Goal: Find specific page/section: Find specific page/section

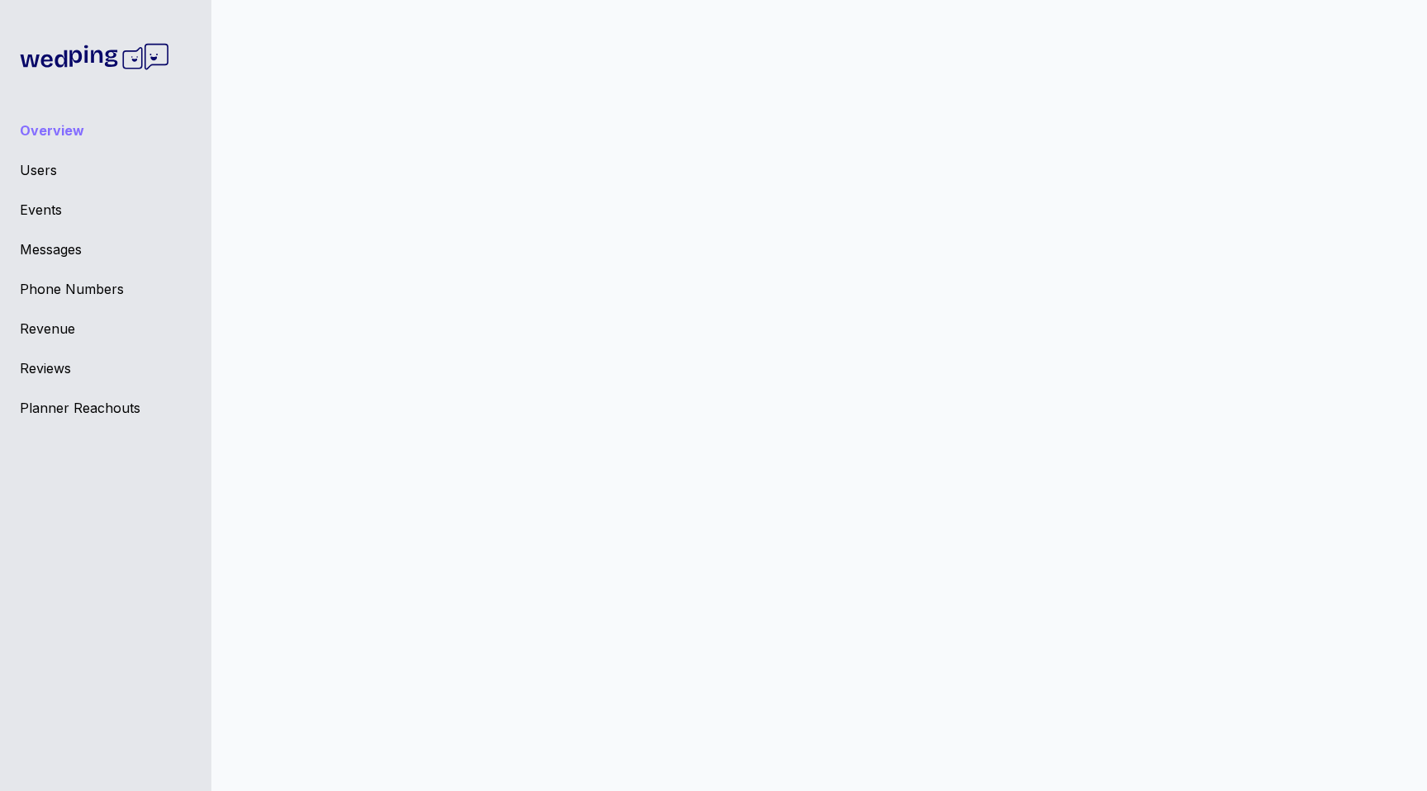
click at [75, 410] on div "Planner Reachouts" at bounding box center [106, 408] width 172 height 20
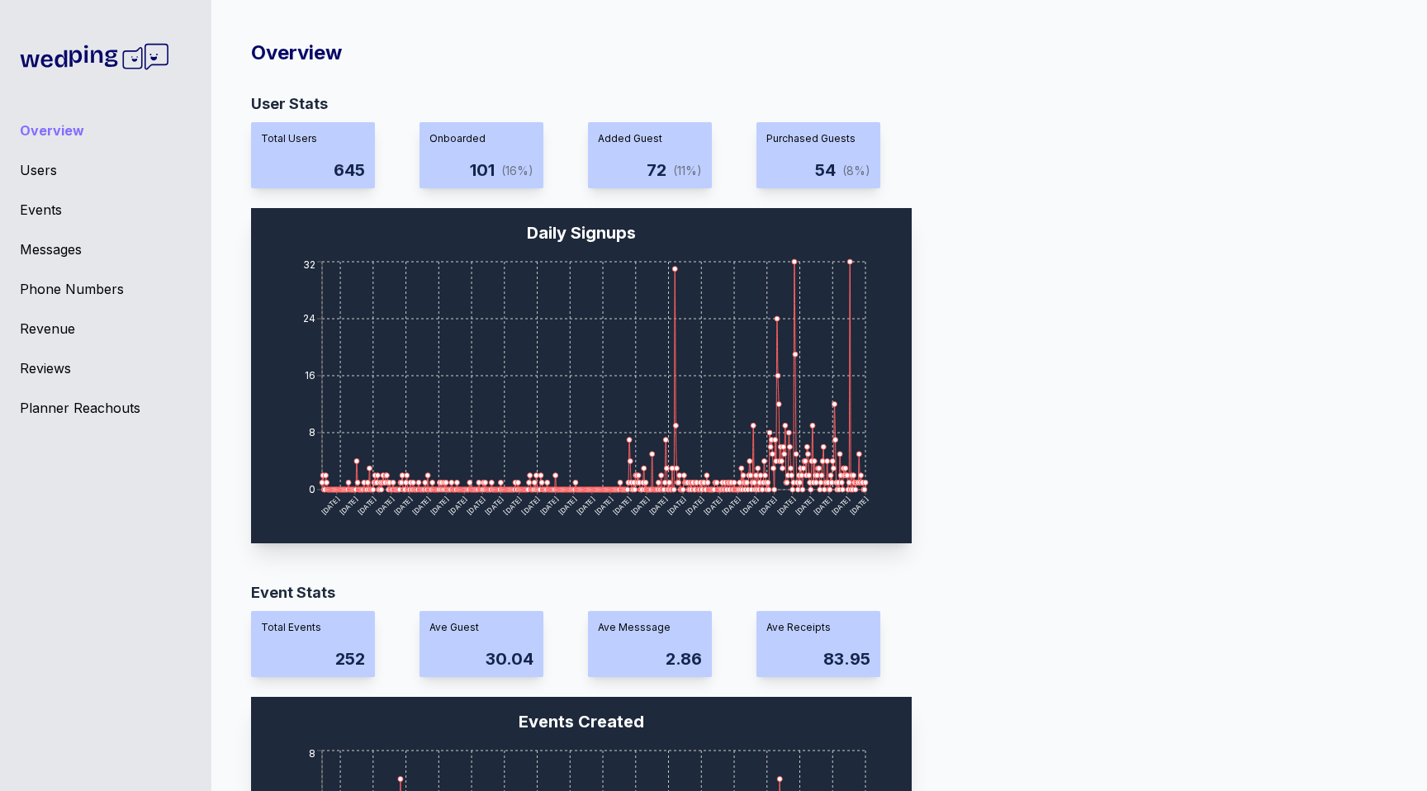
click at [121, 411] on div "Planner Reachouts" at bounding box center [106, 408] width 172 height 20
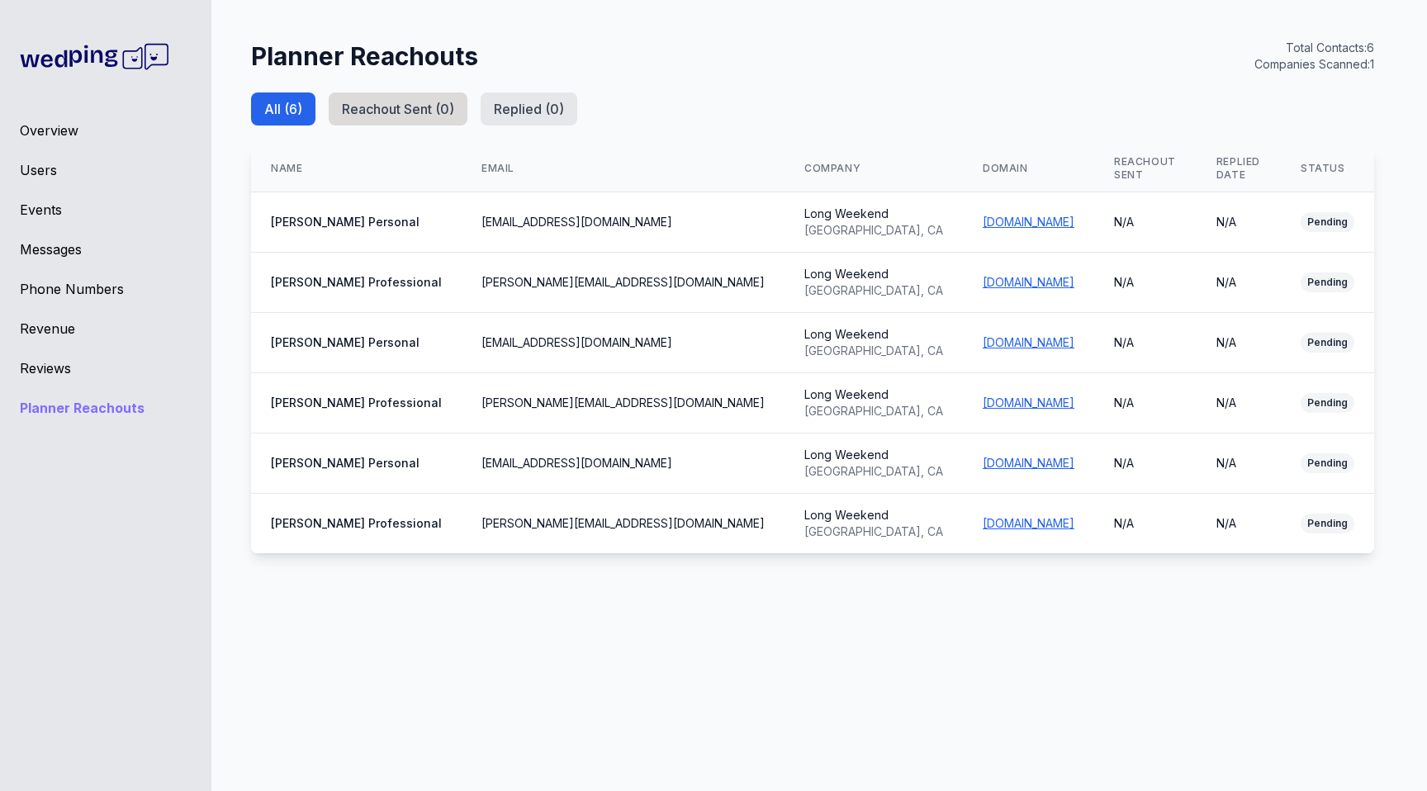
click at [439, 119] on button "Reachout Sent ( 0 )" at bounding box center [398, 109] width 139 height 33
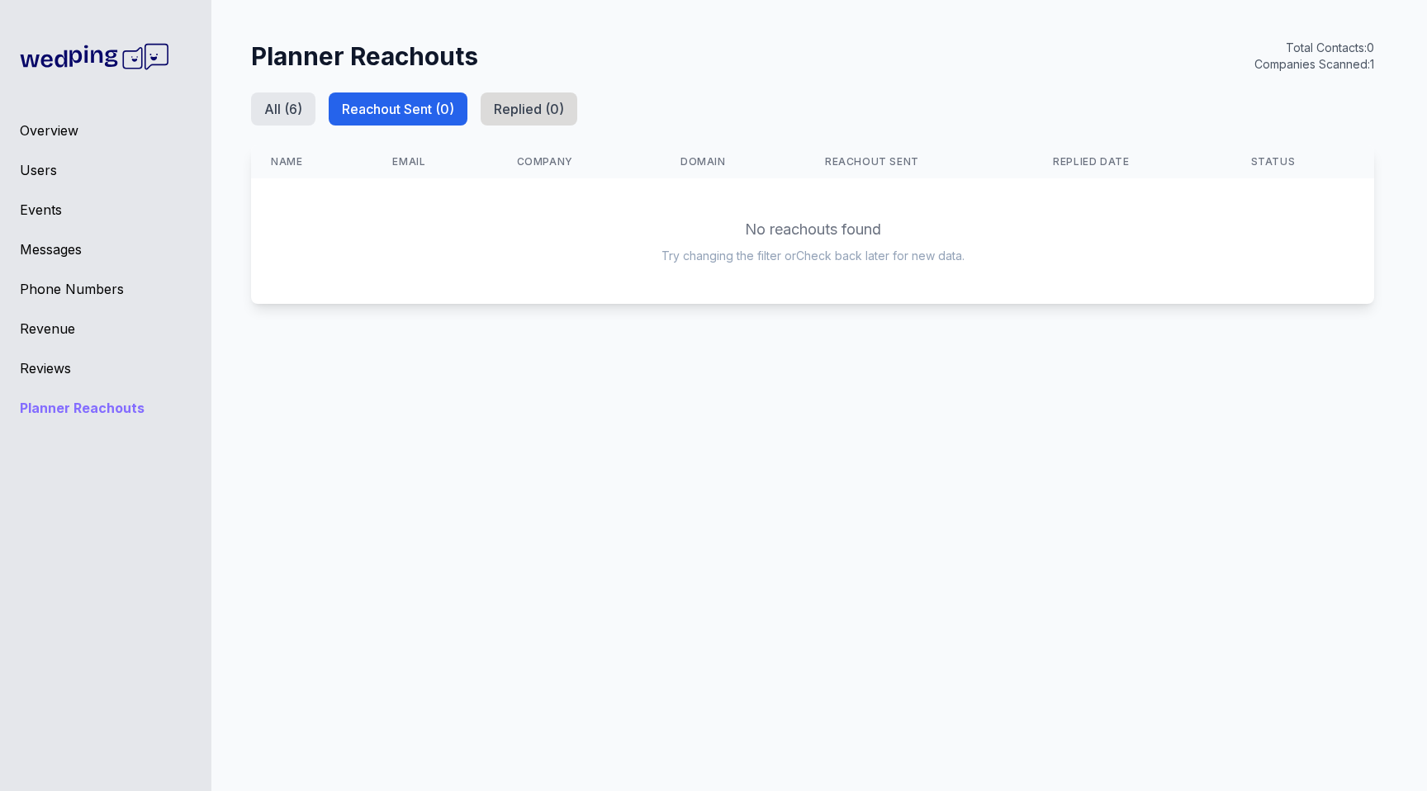
click at [524, 108] on button "Replied ( 0 )" at bounding box center [529, 109] width 97 height 33
click at [413, 115] on button "Reachout Sent ( 0 )" at bounding box center [398, 109] width 139 height 33
click at [288, 93] on button "All ( 6 )" at bounding box center [283, 109] width 64 height 33
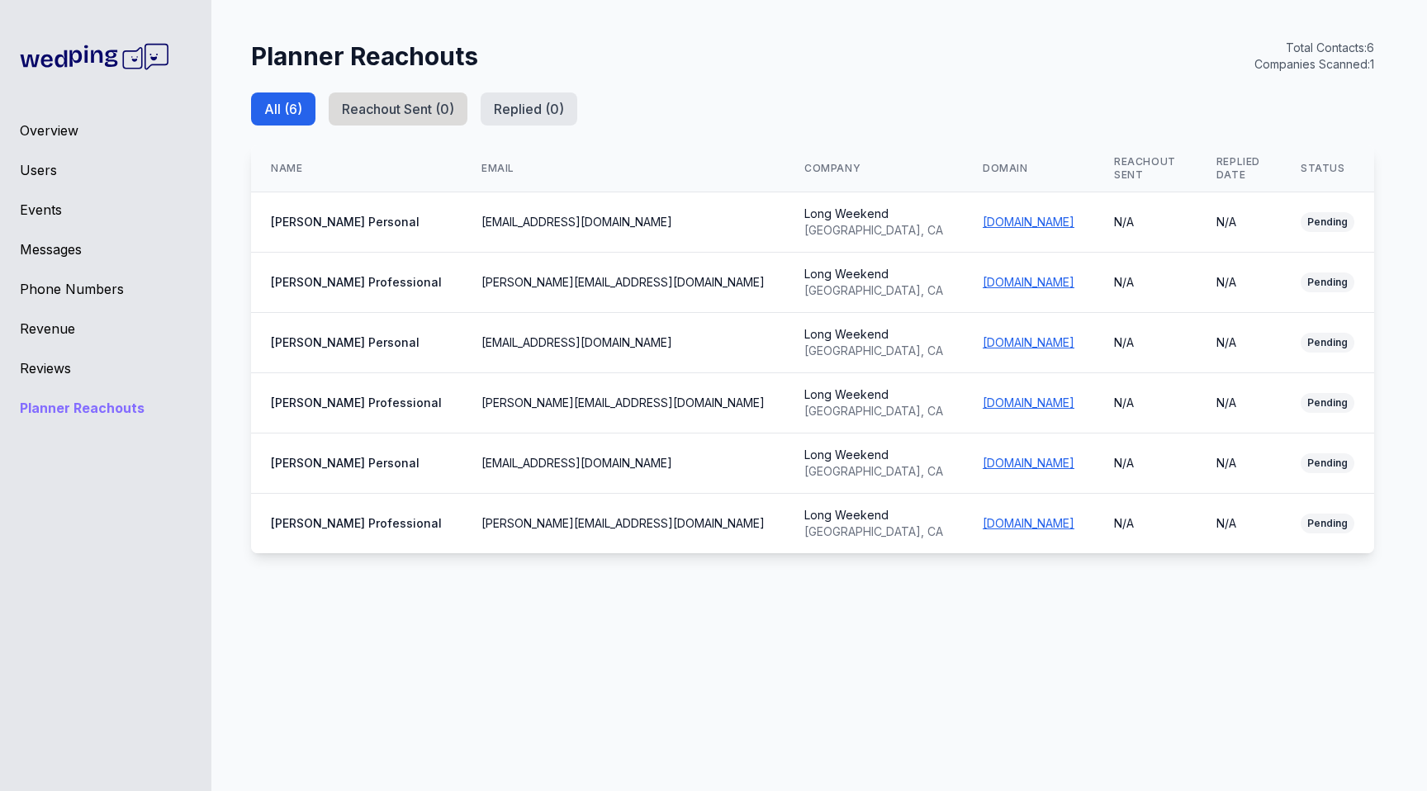
click at [455, 118] on button "Reachout Sent ( 0 )" at bounding box center [398, 109] width 139 height 33
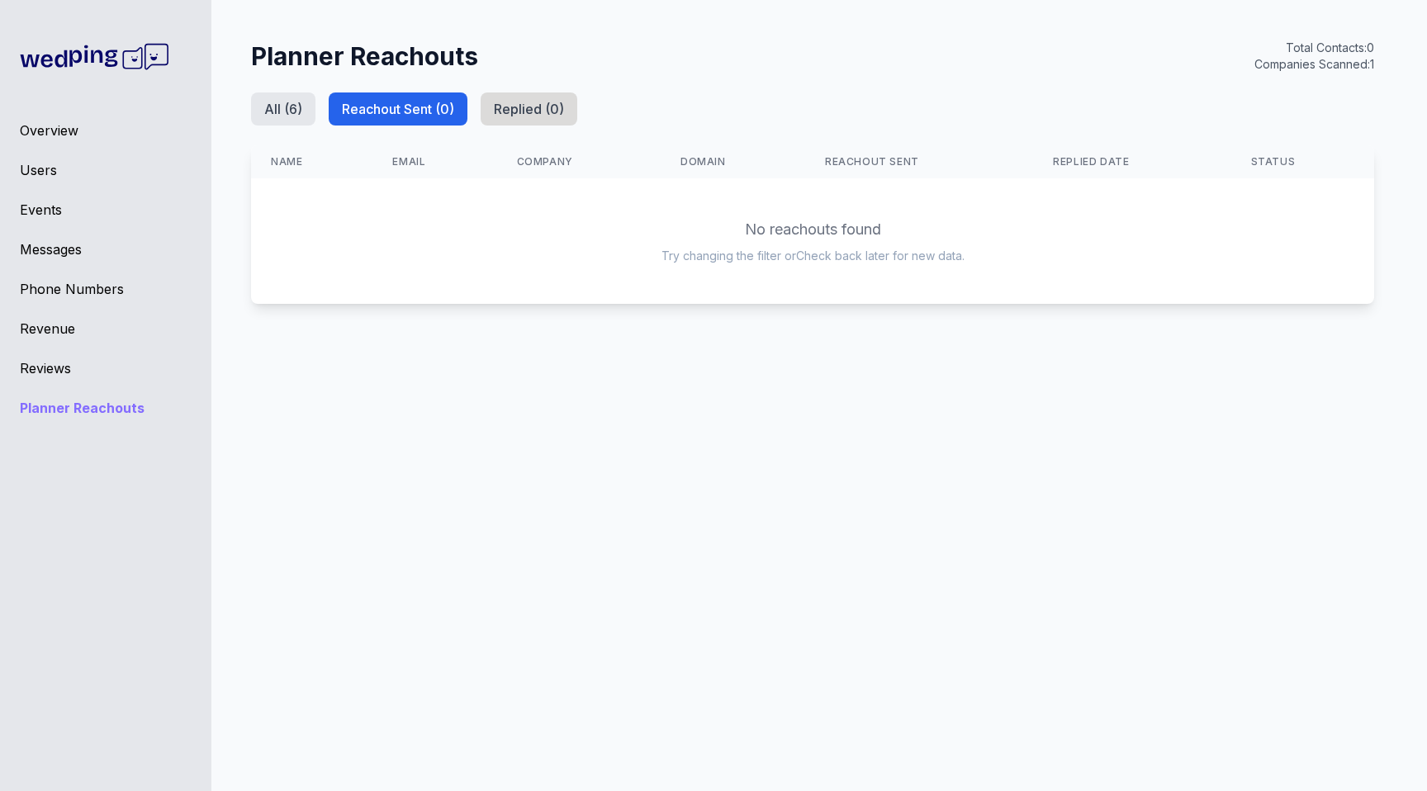
click at [516, 117] on button "Replied ( 0 )" at bounding box center [529, 109] width 97 height 33
click at [416, 102] on button "Reachout Sent ( 0 )" at bounding box center [398, 109] width 139 height 33
click at [313, 96] on button "All ( 6 )" at bounding box center [283, 109] width 64 height 33
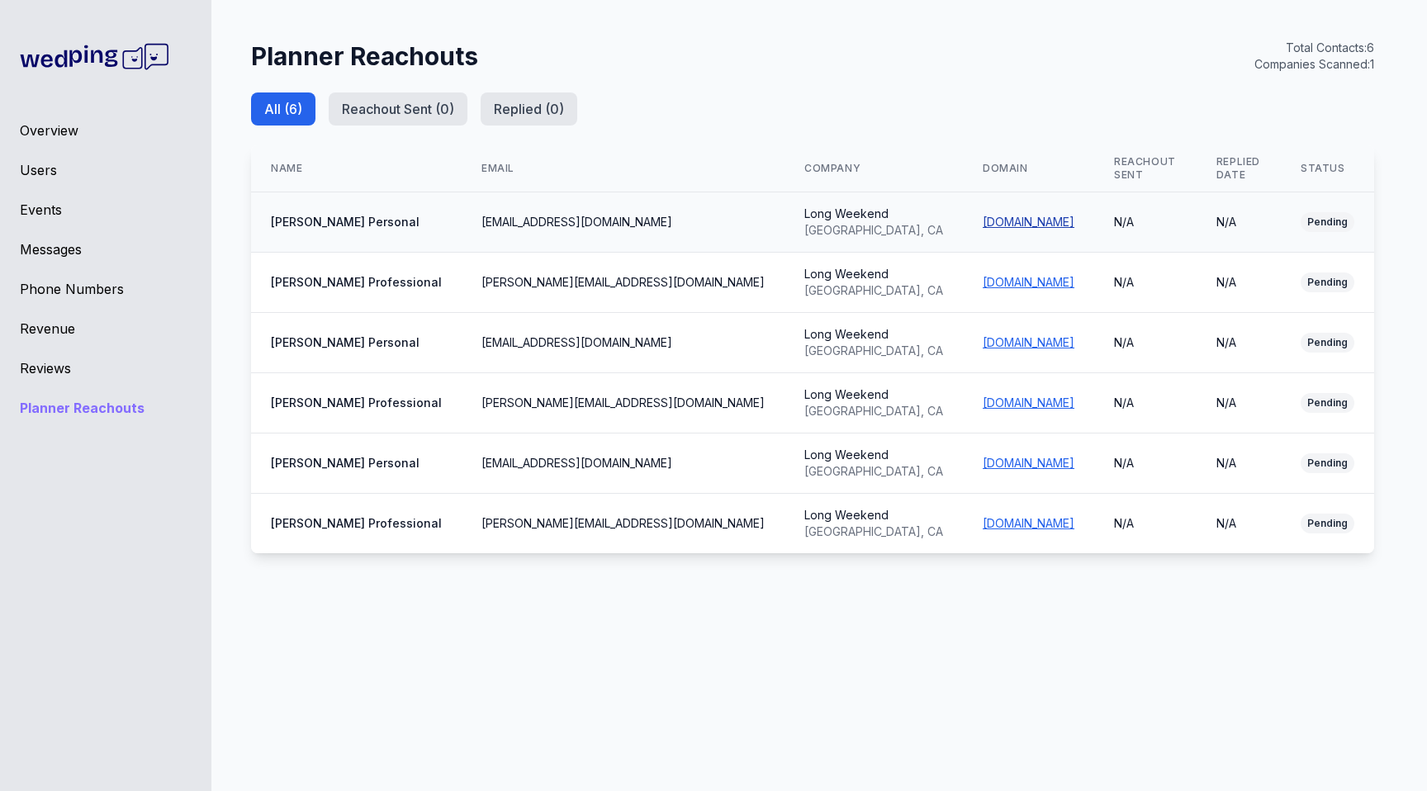
click at [983, 215] on link "[DOMAIN_NAME]" at bounding box center [1029, 222] width 92 height 14
click at [90, 126] on div "Overview" at bounding box center [106, 131] width 172 height 20
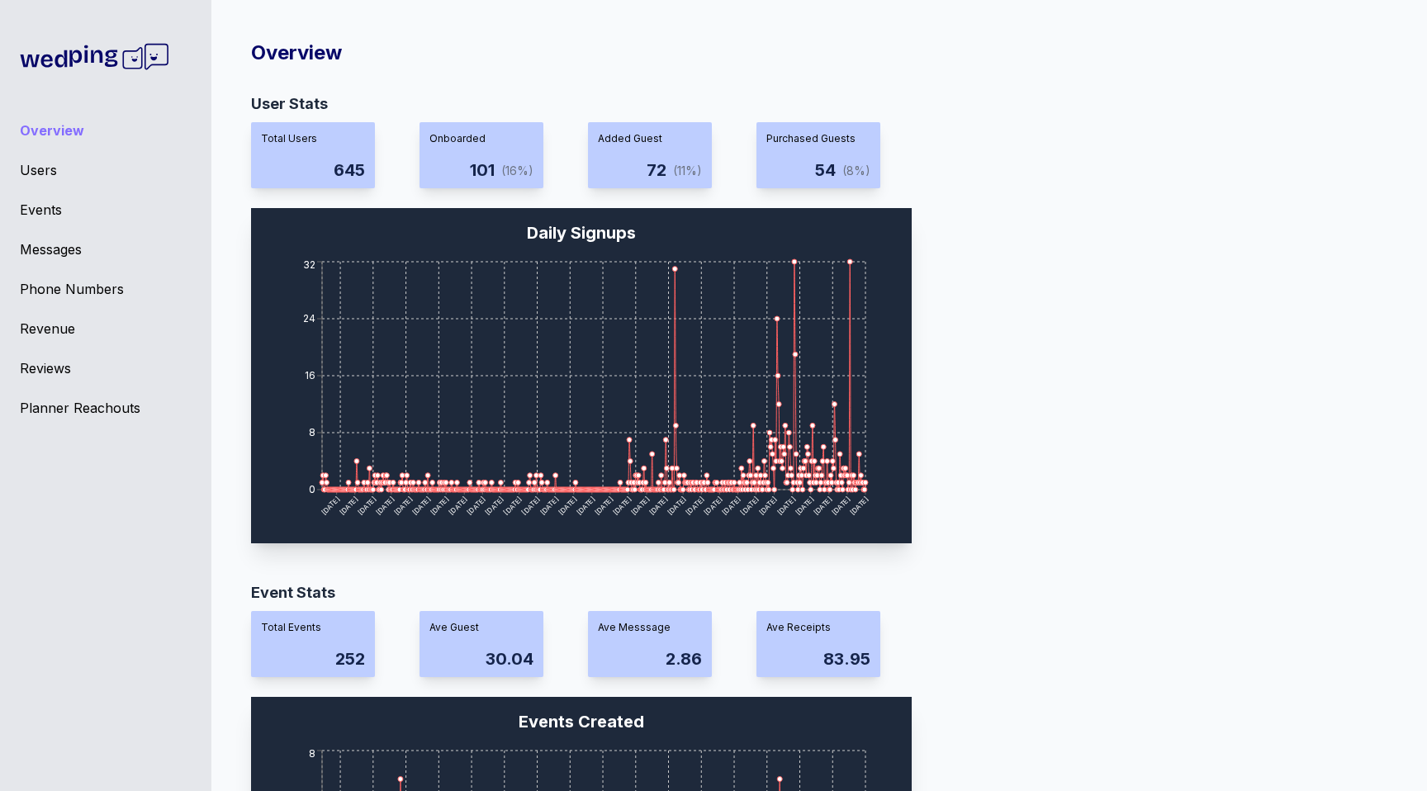
click at [79, 214] on div "Events" at bounding box center [106, 210] width 172 height 20
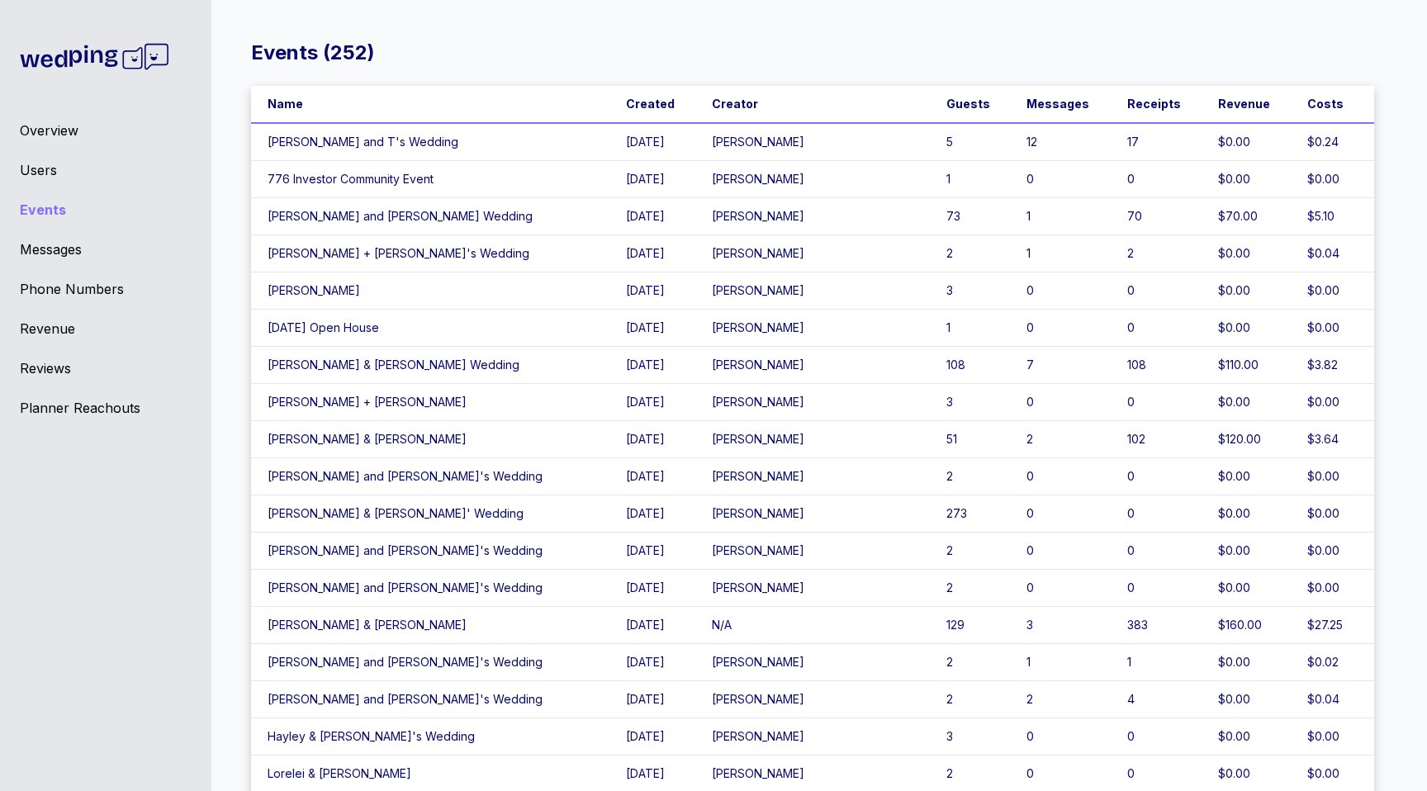
click at [1023, 367] on td "7" at bounding box center [1060, 365] width 101 height 37
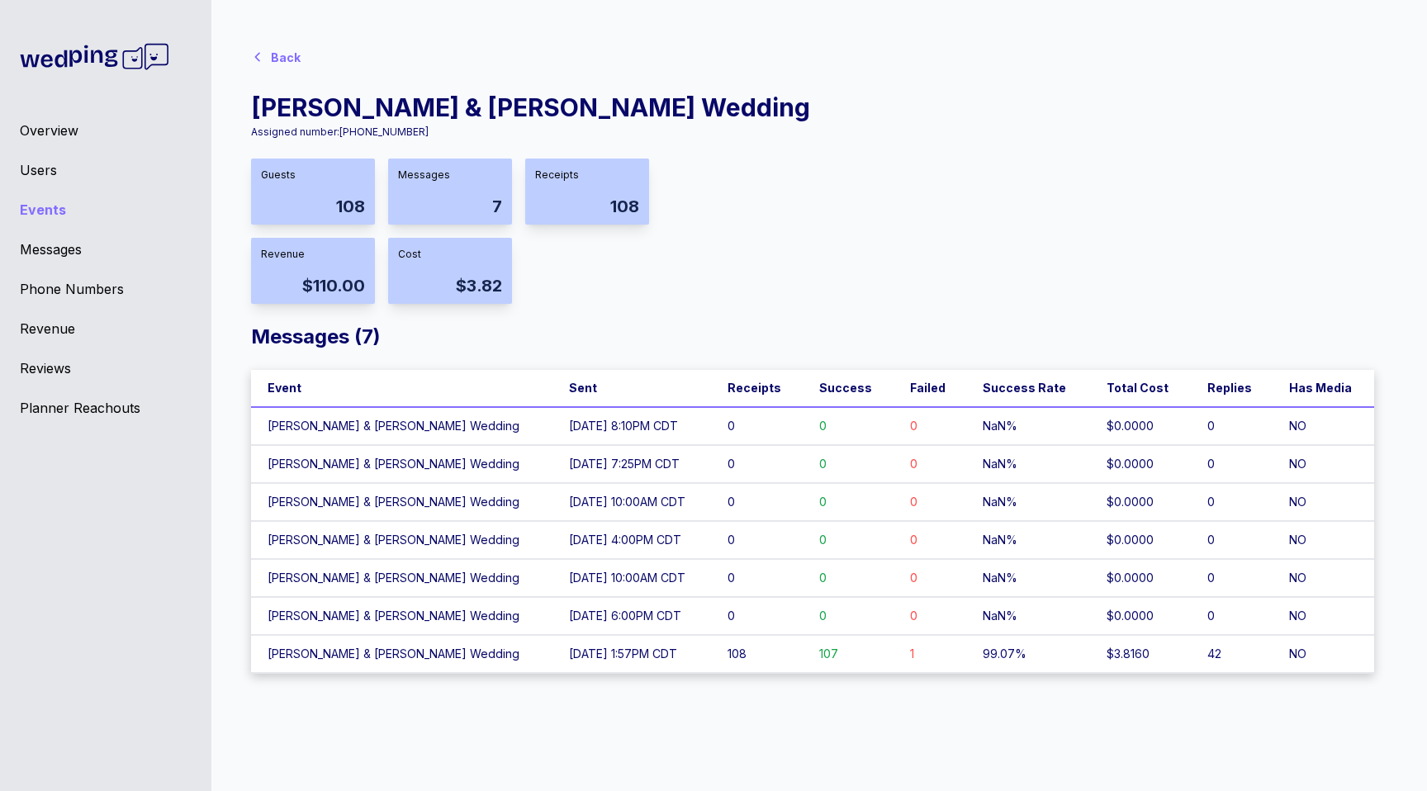
click at [748, 656] on td "108" at bounding box center [757, 654] width 92 height 38
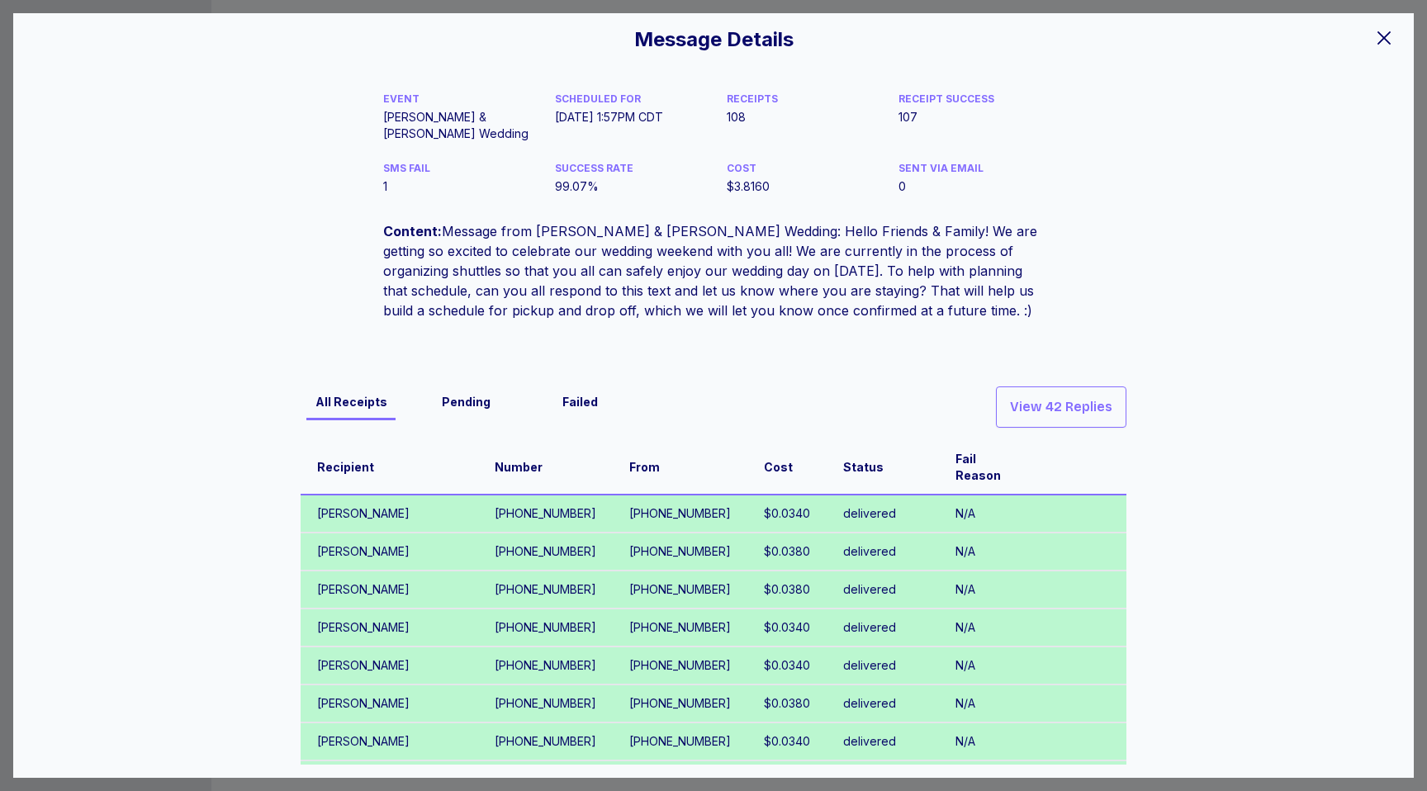
click at [585, 409] on div "Failed" at bounding box center [580, 402] width 102 height 17
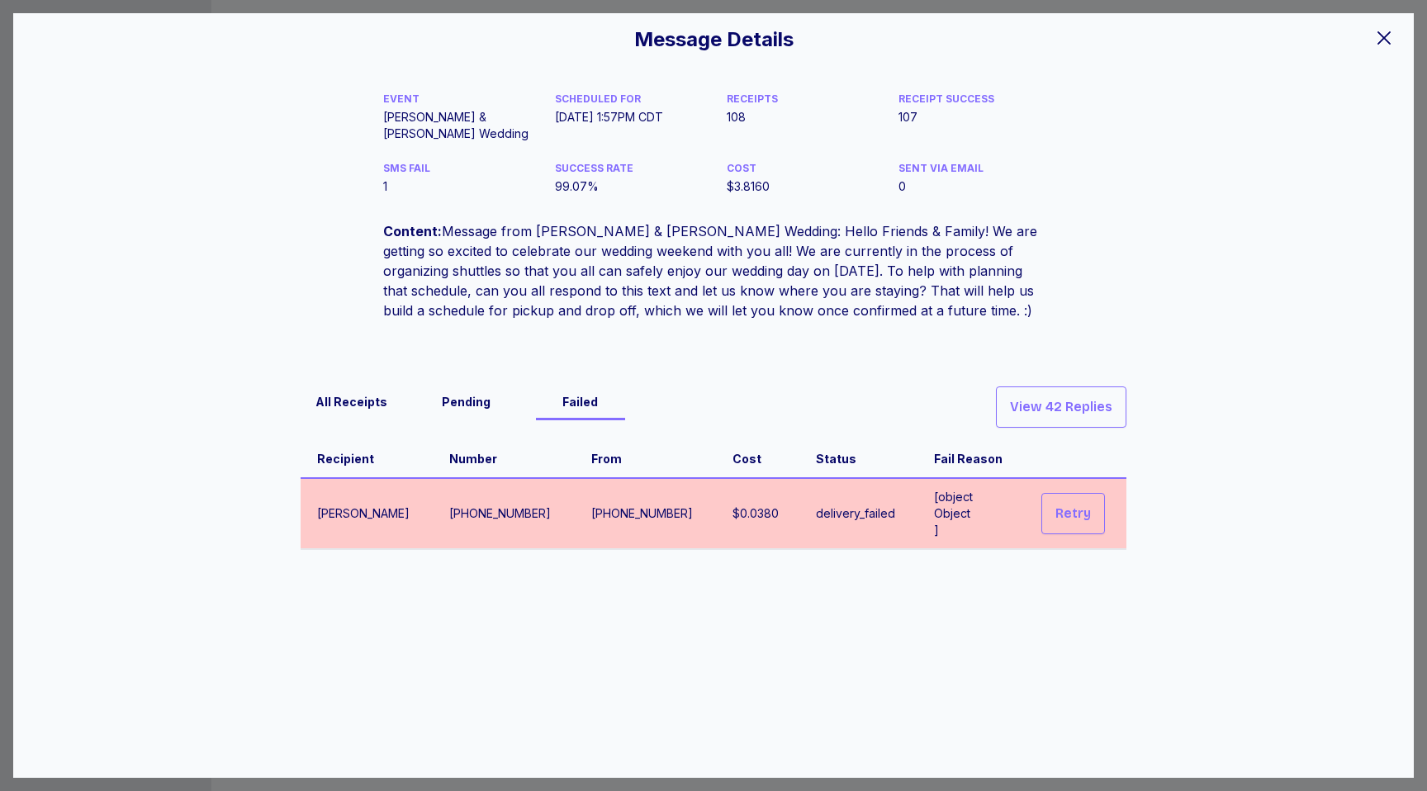
click at [481, 403] on div "Pending" at bounding box center [466, 402] width 102 height 17
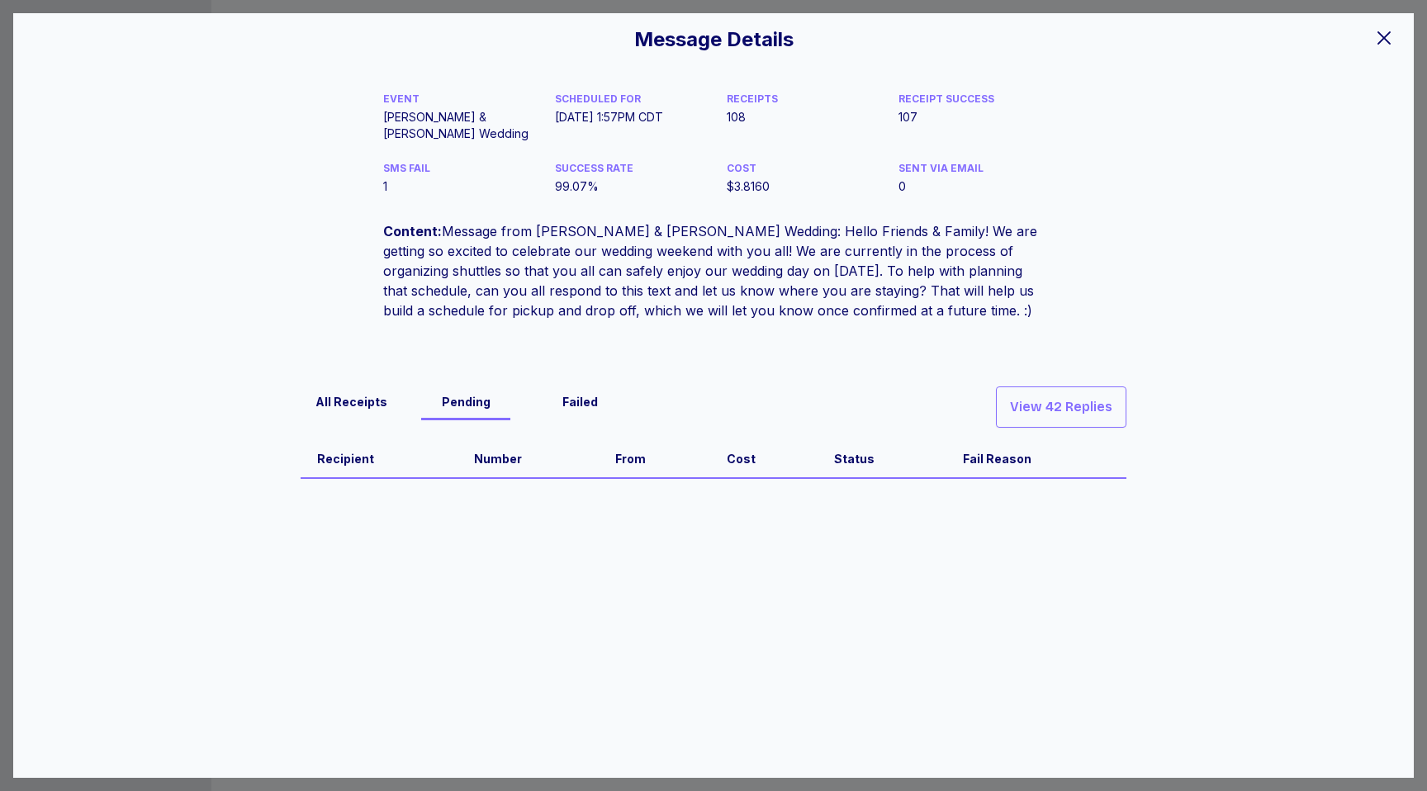
click at [368, 394] on div "All Receipts" at bounding box center [352, 402] width 102 height 17
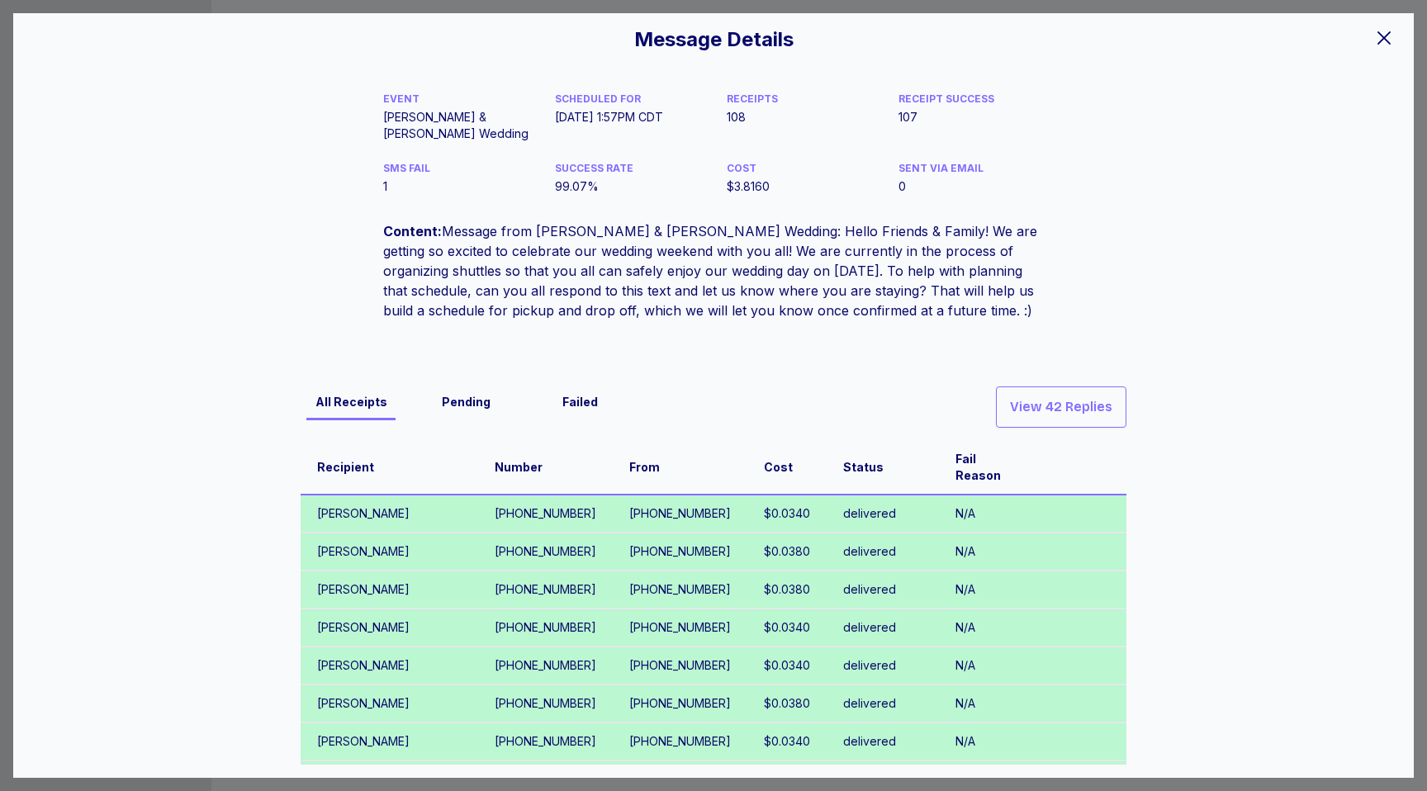
click at [1382, 41] on icon at bounding box center [1384, 38] width 20 height 20
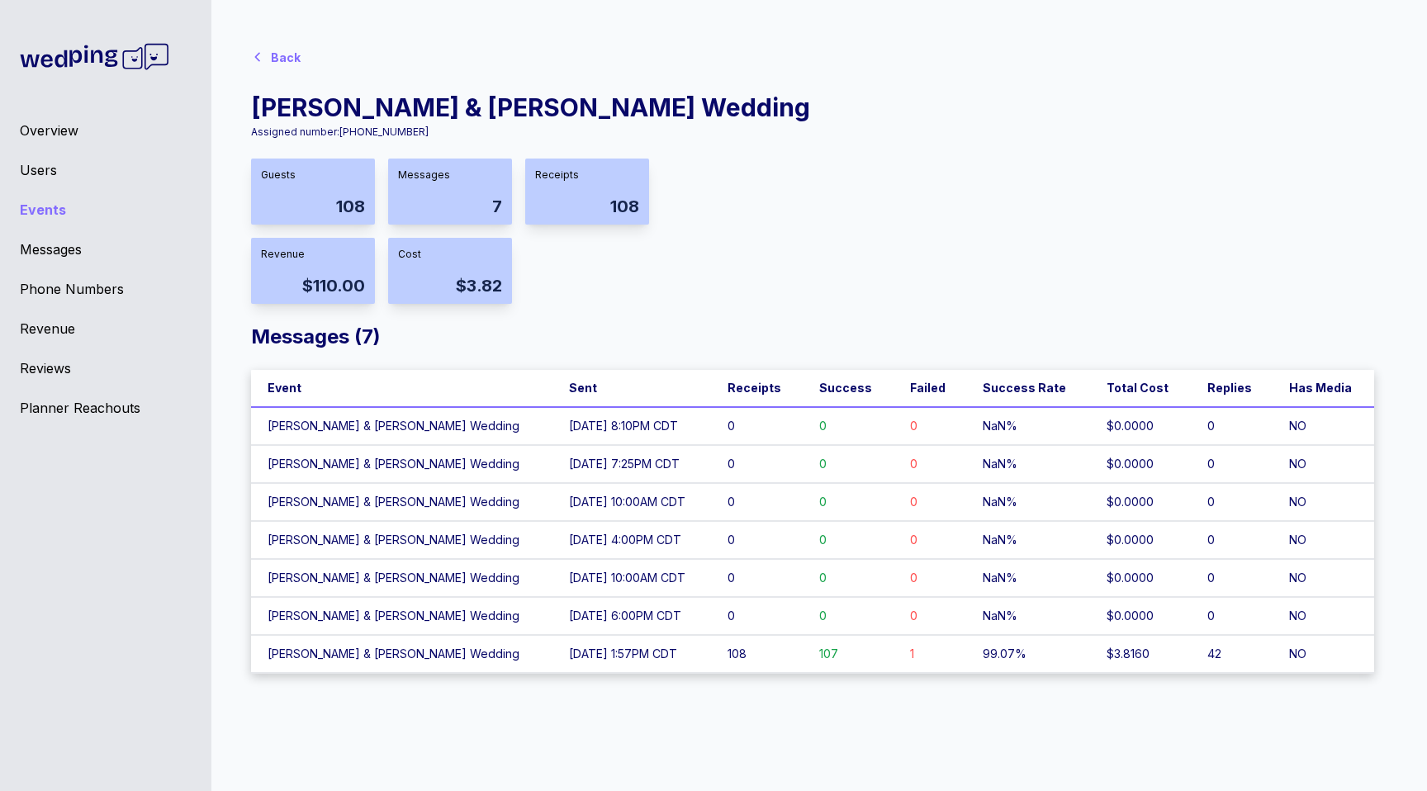
click at [299, 58] on div "Back" at bounding box center [279, 56] width 56 height 33
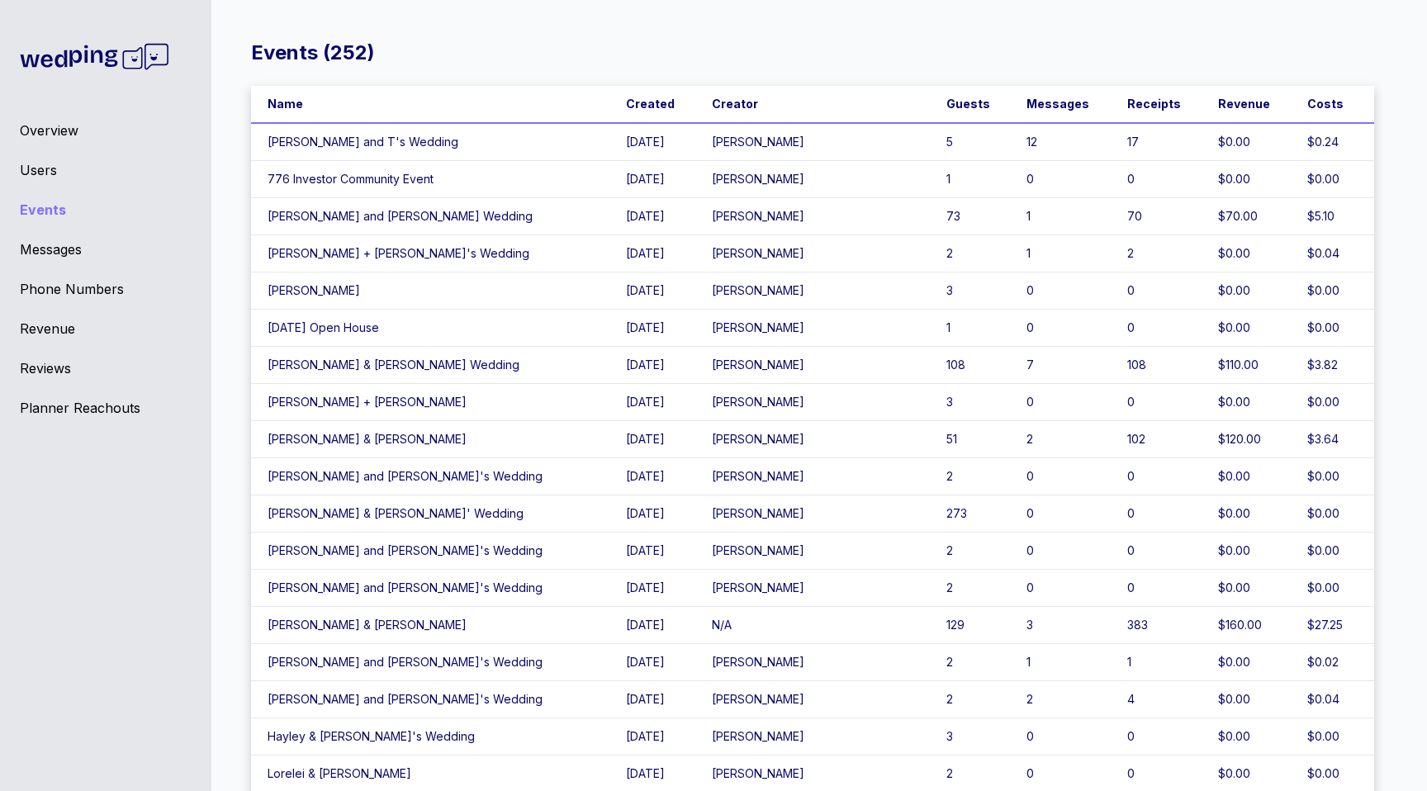
click at [63, 325] on div "Revenue" at bounding box center [106, 329] width 172 height 20
click at [74, 139] on div "Overview" at bounding box center [106, 131] width 172 height 20
